Goal: Contribute content

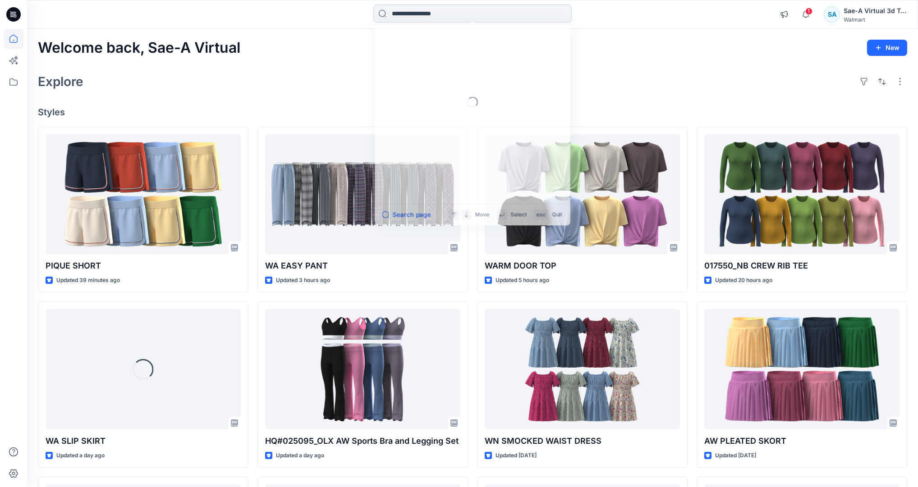
drag, startPoint x: 530, startPoint y: 6, endPoint x: 530, endPoint y: 12, distance: 5.9
click at [530, 7] on input at bounding box center [472, 14] width 198 height 18
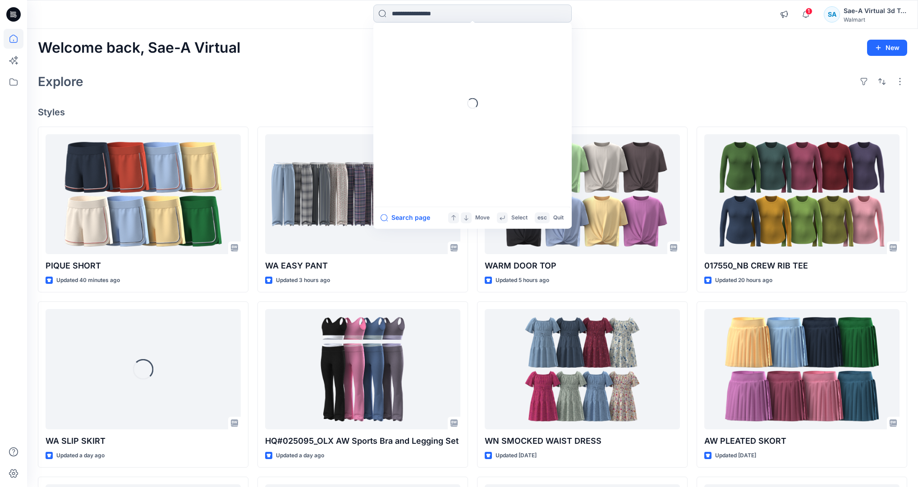
click at [530, 12] on input at bounding box center [472, 14] width 198 height 18
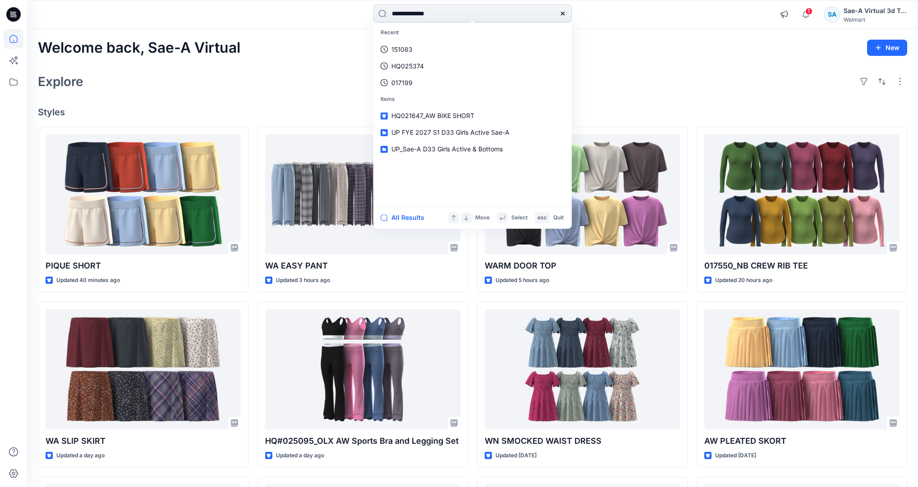
type input "**********"
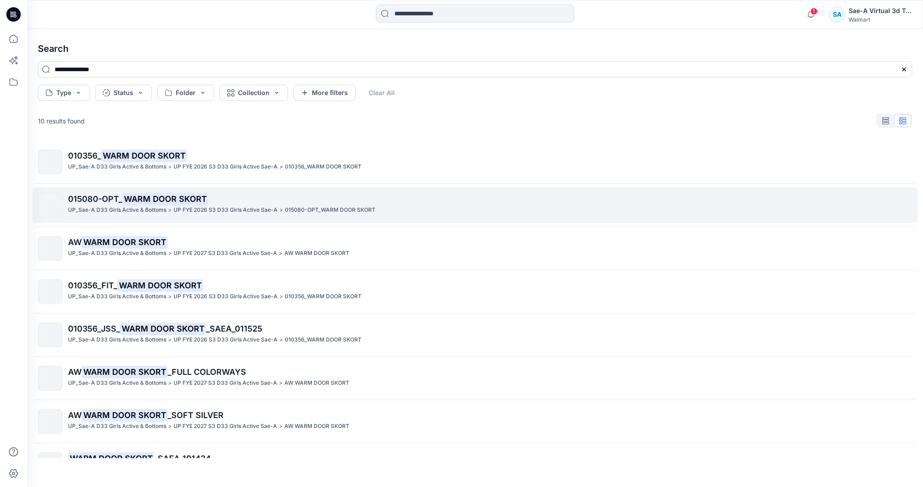
click at [410, 205] on p "015080-OPT_ WARM DOOR SKORT" at bounding box center [490, 199] width 844 height 13
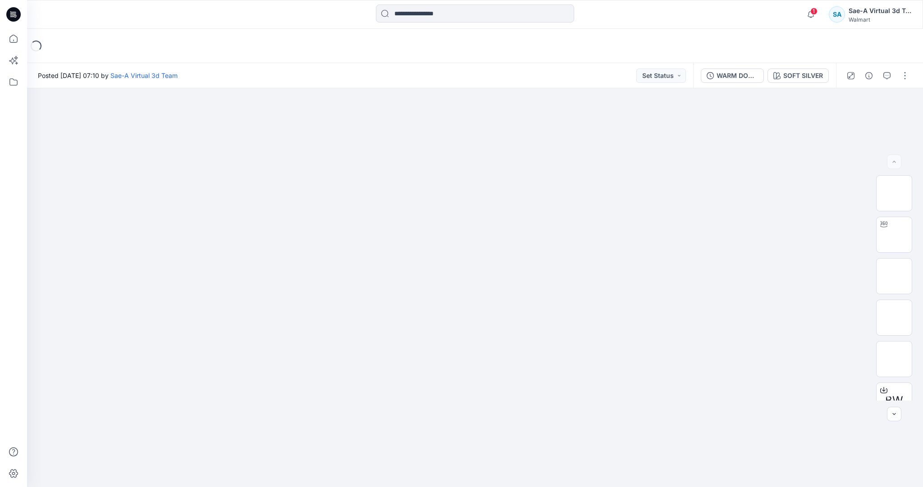
click at [728, 68] on div "WARM DOOR SKORT-OPT_SAEA_112624 SOFT SILVER" at bounding box center [764, 75] width 143 height 25
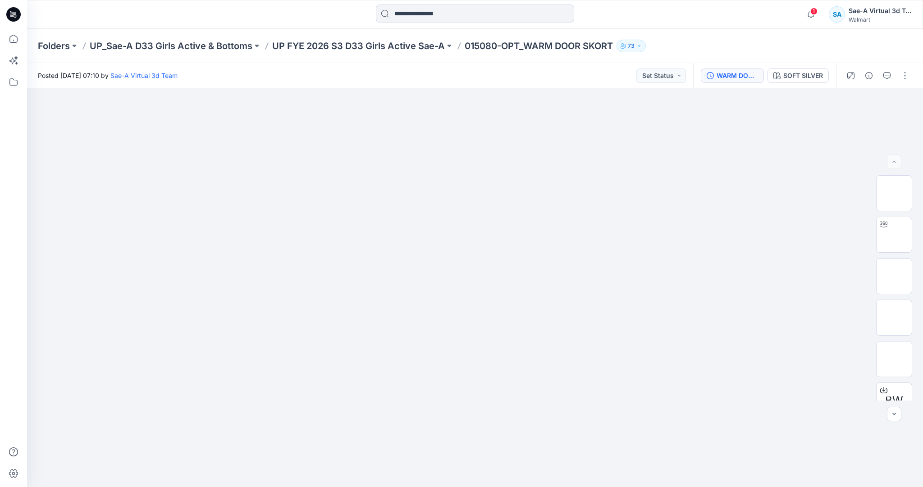
click at [732, 76] on div "WARM DOOR SKORT-OPT_SAEA_112624" at bounding box center [737, 76] width 41 height 10
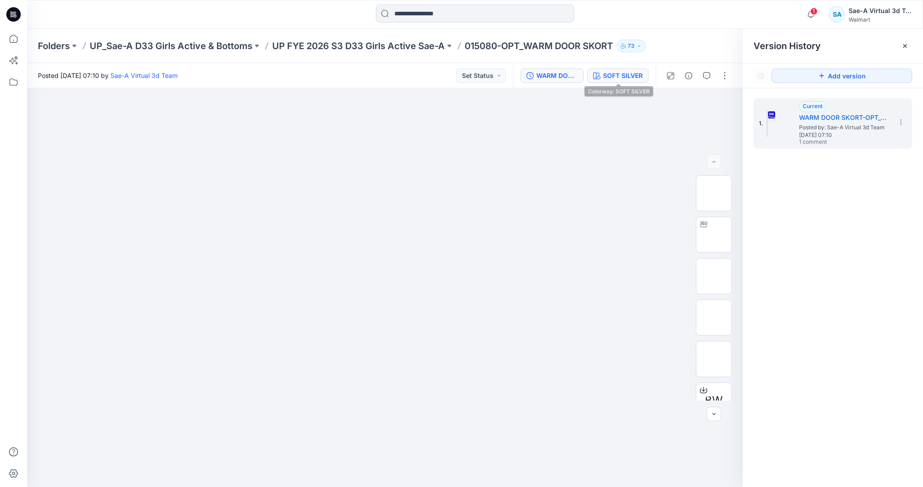
click at [632, 79] on div "SOFT SILVER" at bounding box center [623, 76] width 40 height 10
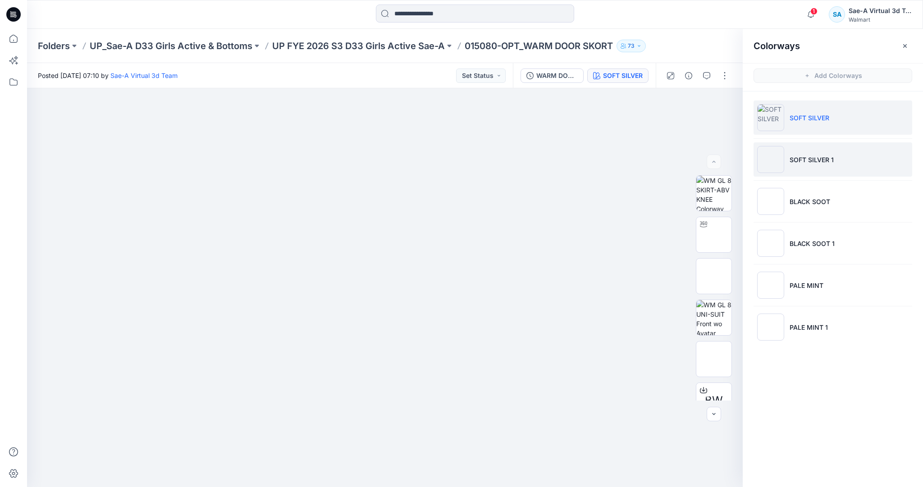
click at [813, 164] on li "SOFT SILVER 1" at bounding box center [833, 159] width 159 height 34
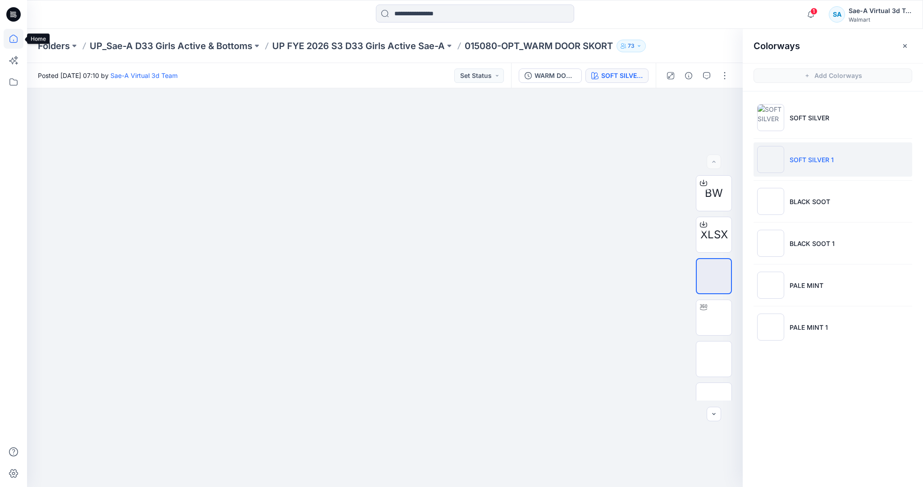
click at [16, 36] on icon at bounding box center [14, 39] width 20 height 20
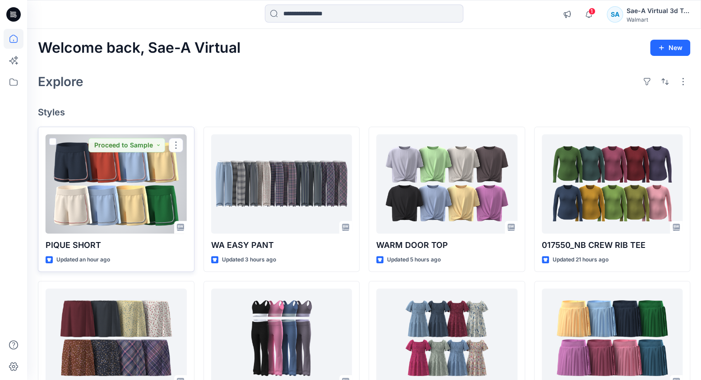
click at [169, 196] on div at bounding box center [116, 183] width 141 height 99
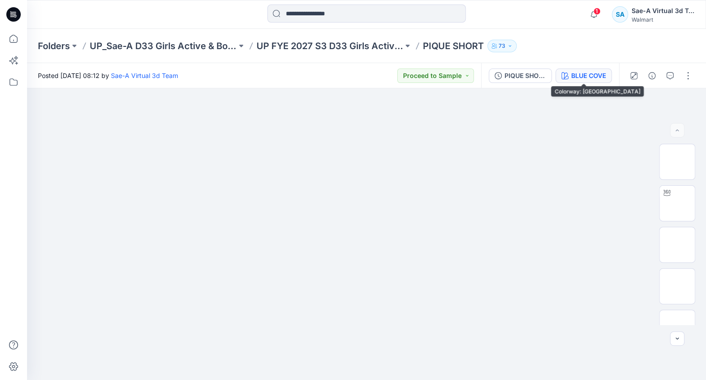
click at [568, 74] on icon "button" at bounding box center [564, 75] width 7 height 7
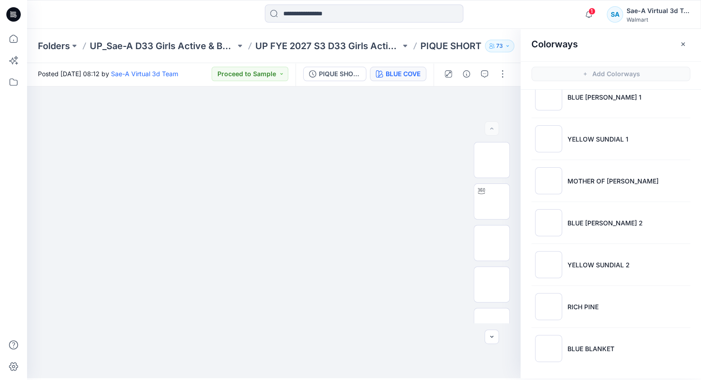
scroll to position [2, 0]
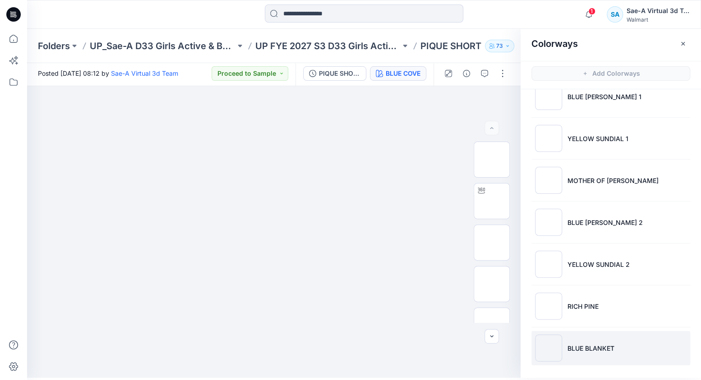
click at [590, 348] on p "BLUE BLANKET" at bounding box center [590, 348] width 47 height 9
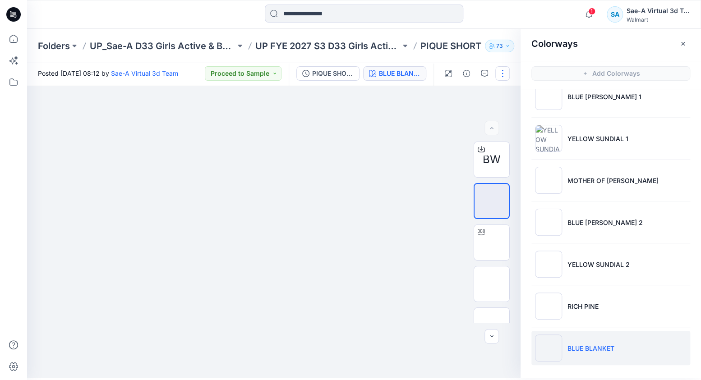
click at [504, 70] on button "button" at bounding box center [502, 73] width 14 height 14
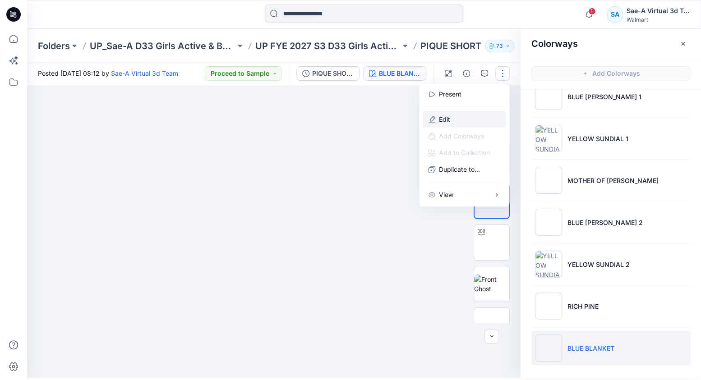
click at [442, 115] on p "Edit" at bounding box center [444, 119] width 11 height 9
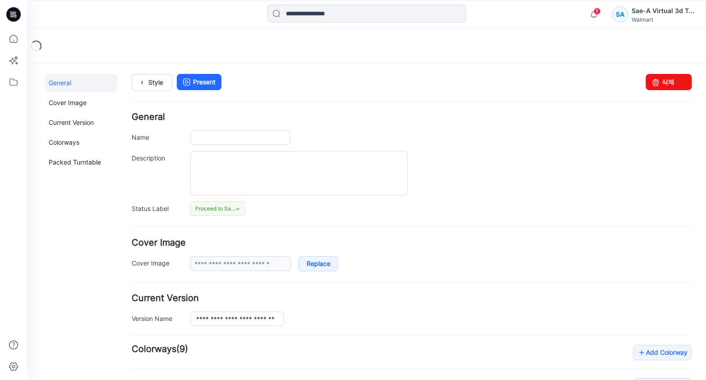
type input "**********"
type input "*********"
type input "**********"
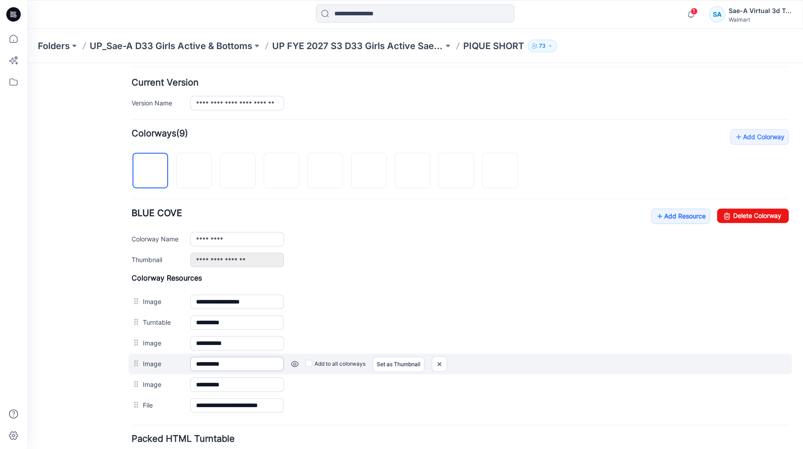
scroll to position [211, 0]
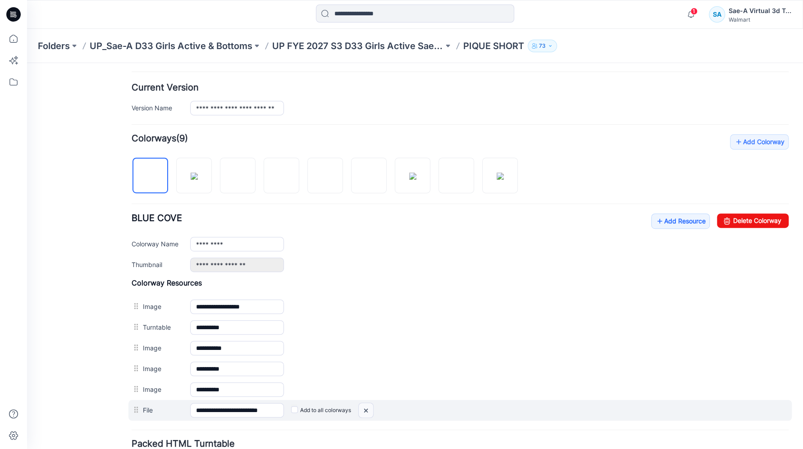
click at [368, 380] on img at bounding box center [366, 410] width 14 height 15
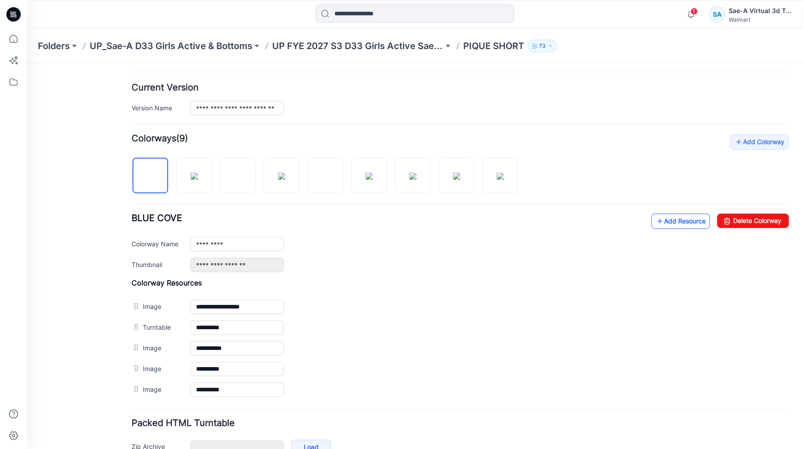
click at [677, 221] on link "Add Resource" at bounding box center [680, 221] width 59 height 15
